Goal: Navigation & Orientation: Find specific page/section

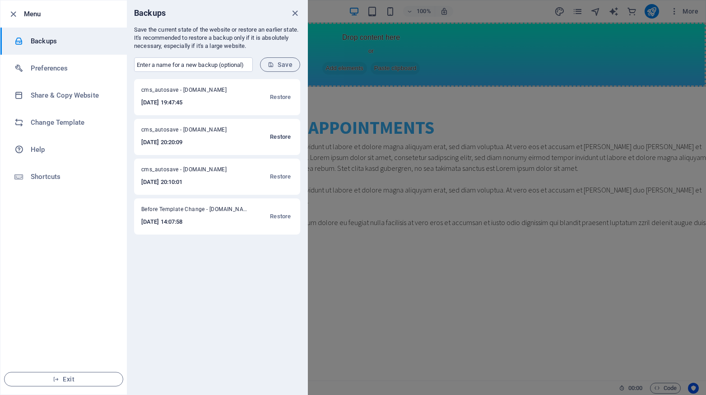
click at [281, 141] on span "Restore" at bounding box center [280, 136] width 21 height 11
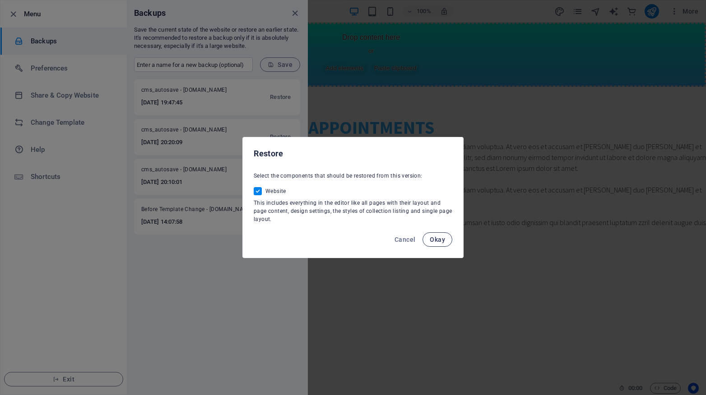
click at [446, 242] on button "Okay" at bounding box center [438, 239] width 30 height 14
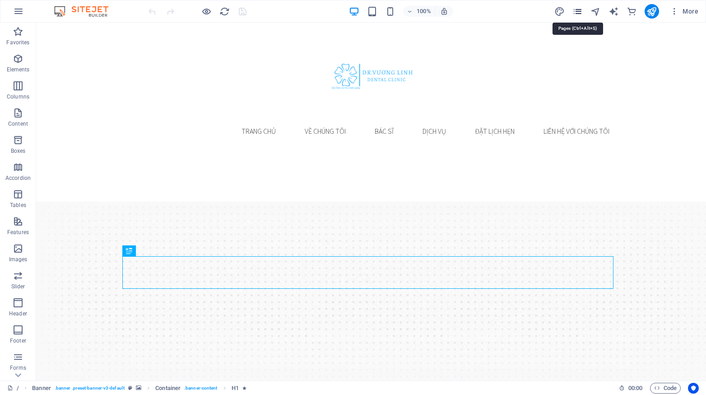
click at [580, 12] on icon "pages" at bounding box center [578, 11] width 10 height 10
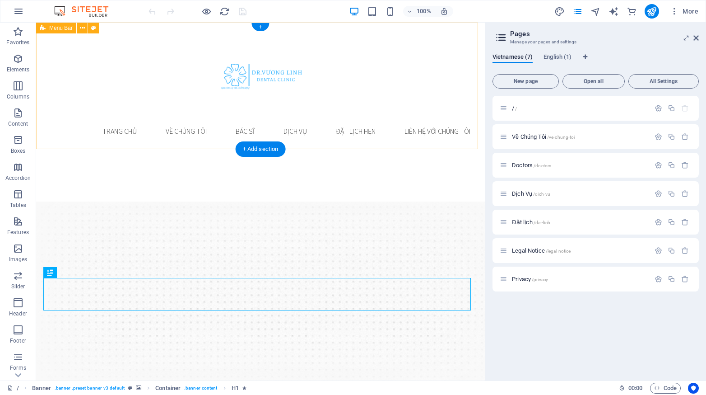
click at [410, 87] on div "Trang Chủ về chúng tôi Bác sĩ Dịch vụ đặt lịch hẹn Liên hệ với chúng tôi" at bounding box center [260, 86] width 449 height 126
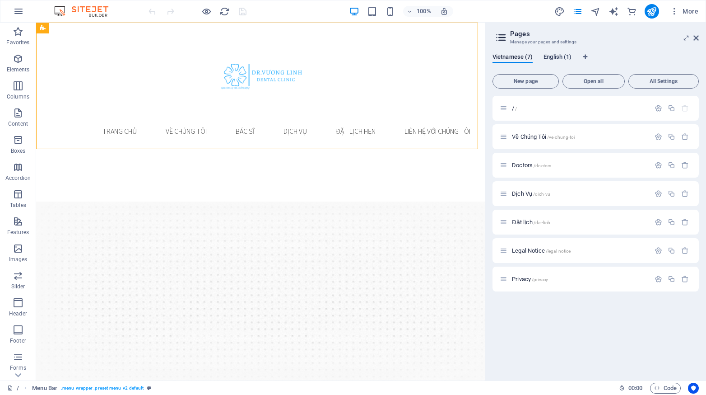
click at [555, 60] on span "English (1)" at bounding box center [558, 57] width 28 height 13
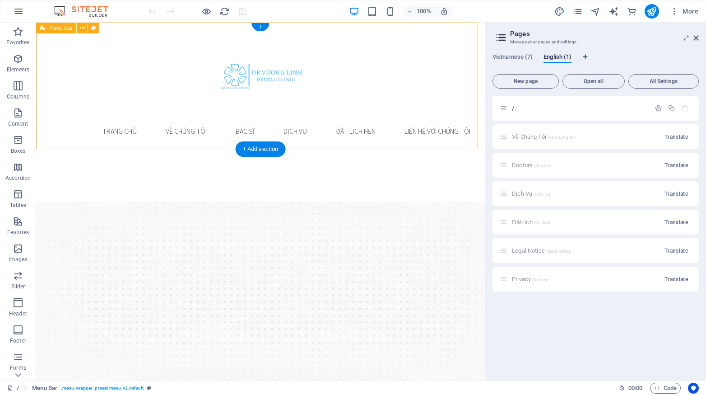
click at [412, 84] on div "Trang Chủ về chúng tôi Bác sĩ Dịch vụ đặt lịch hẹn Liên hệ với chúng tôi" at bounding box center [260, 86] width 449 height 126
click at [697, 37] on icon at bounding box center [696, 37] width 5 height 7
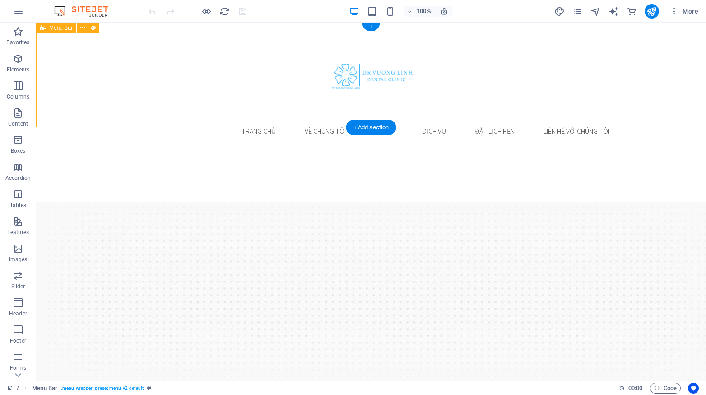
click at [88, 77] on div "Trang Chủ về chúng tôi Bác sĩ Dịch vụ đặt lịch hẹn Liên hệ với chúng tôi" at bounding box center [371, 86] width 670 height 126
